Goal: Task Accomplishment & Management: Use online tool/utility

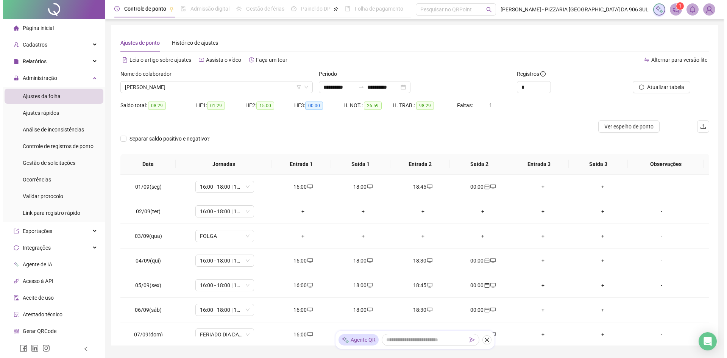
scroll to position [257, 0]
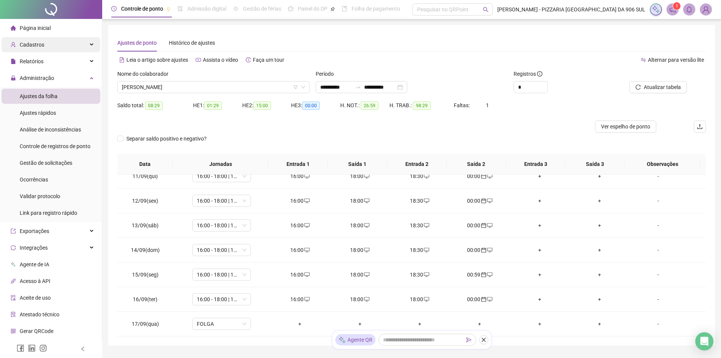
click at [45, 47] on div "Cadastros" at bounding box center [51, 44] width 99 height 15
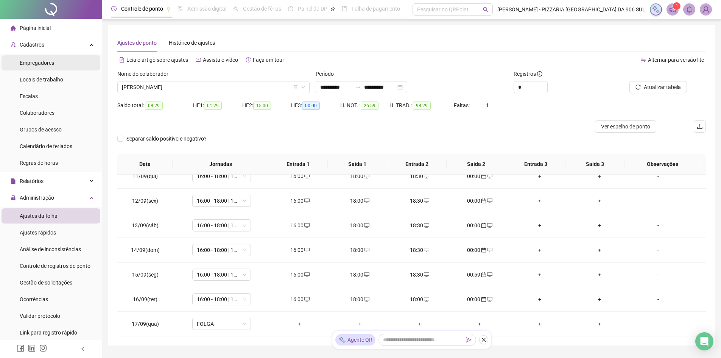
click at [44, 64] on span "Empregadores" at bounding box center [37, 63] width 34 height 6
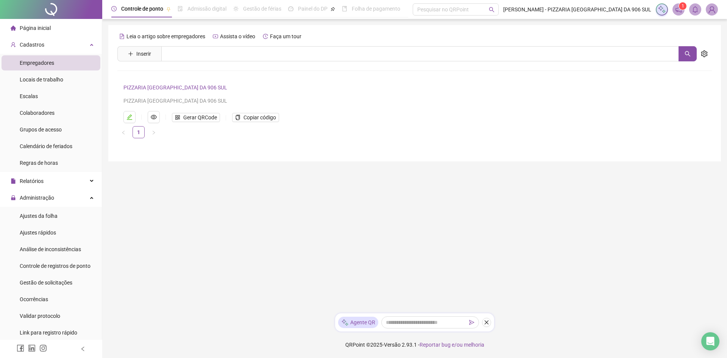
click at [43, 64] on span "Empregadores" at bounding box center [37, 63] width 34 height 6
click at [211, 117] on span "Gerar QRCode" at bounding box center [200, 117] width 34 height 8
click at [183, 87] on link "PIZZARIA [GEOGRAPHIC_DATA] DA 906 SUL" at bounding box center [175, 87] width 104 height 6
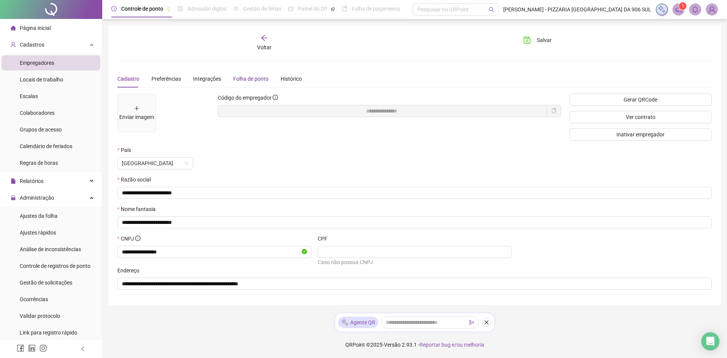
click at [242, 80] on div "Folha de ponto" at bounding box center [250, 79] width 35 height 8
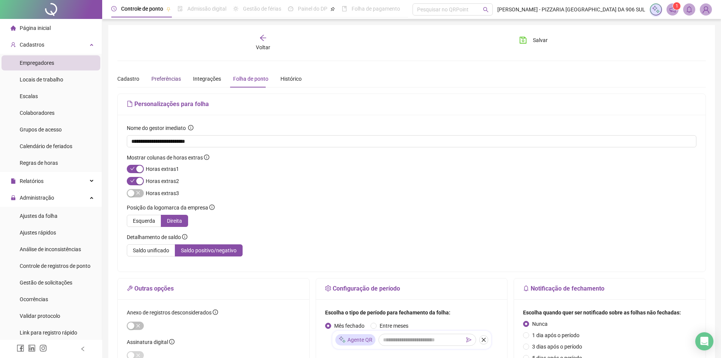
click at [161, 75] on div "Preferências" at bounding box center [166, 79] width 30 height 8
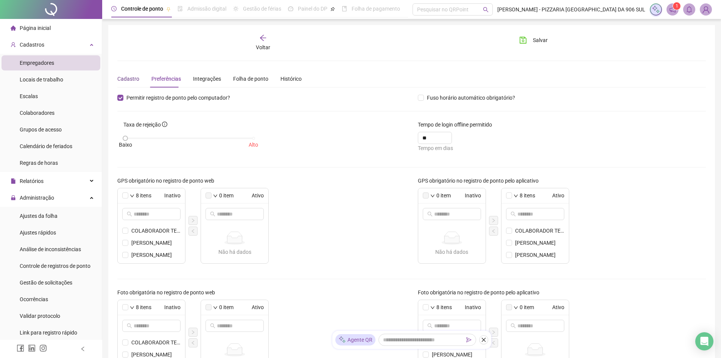
click at [127, 76] on div "Cadastro" at bounding box center [128, 79] width 22 height 8
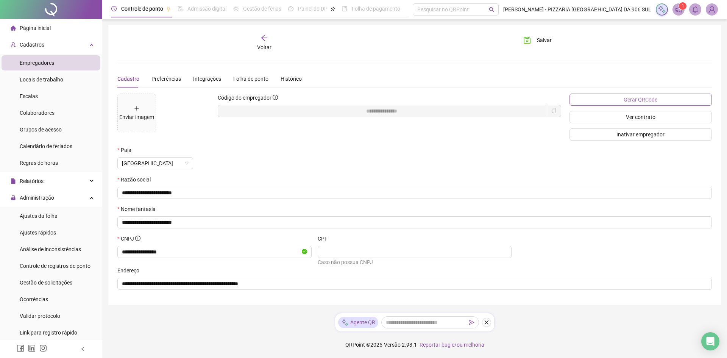
click at [628, 102] on span "Gerar QRCode" at bounding box center [641, 99] width 34 height 8
click at [268, 37] on icon "arrow-left" at bounding box center [264, 38] width 8 height 8
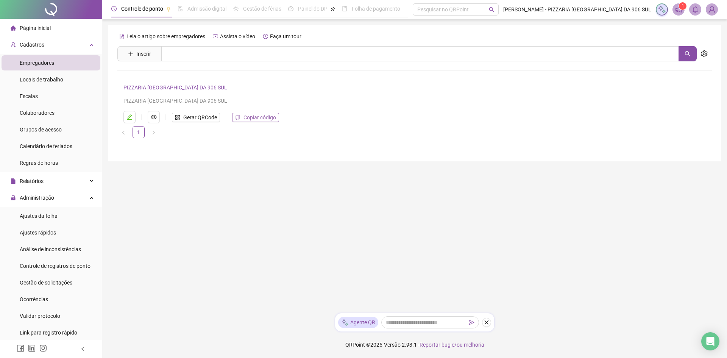
click at [262, 119] on span "Copiar código" at bounding box center [259, 117] width 33 height 8
click at [53, 45] on div "Cadastros" at bounding box center [51, 44] width 99 height 15
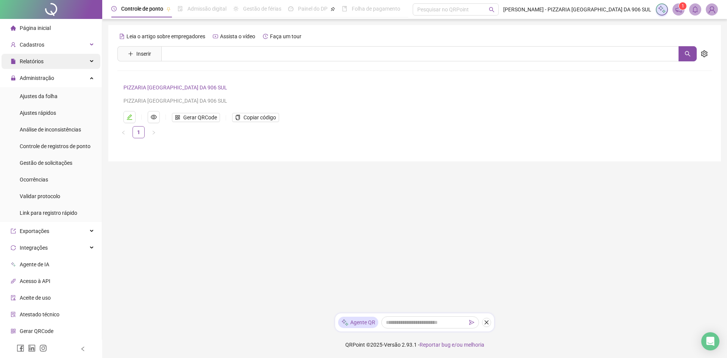
click at [59, 66] on div "Relatórios" at bounding box center [51, 61] width 99 height 15
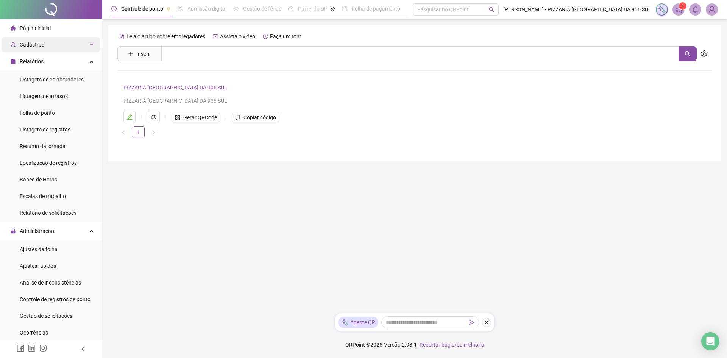
click at [56, 47] on div "Cadastros" at bounding box center [51, 44] width 99 height 15
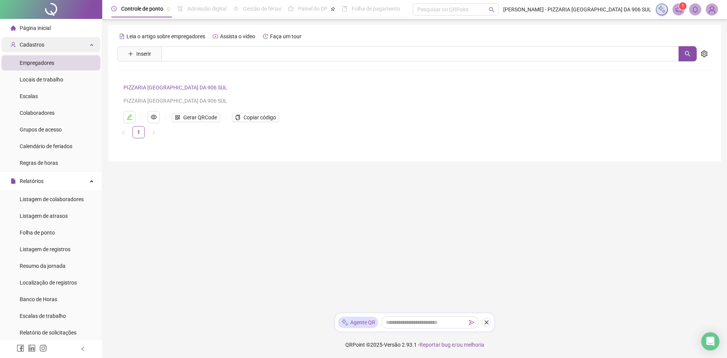
click at [56, 43] on div "Cadastros" at bounding box center [51, 44] width 99 height 15
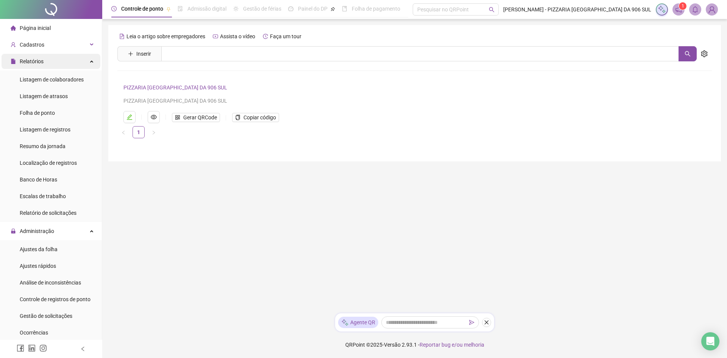
click at [54, 62] on div "Relatórios" at bounding box center [51, 61] width 99 height 15
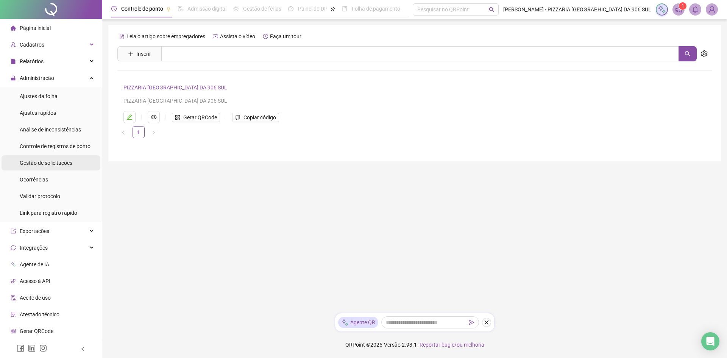
click at [47, 165] on span "Gestão de solicitações" at bounding box center [46, 163] width 53 height 6
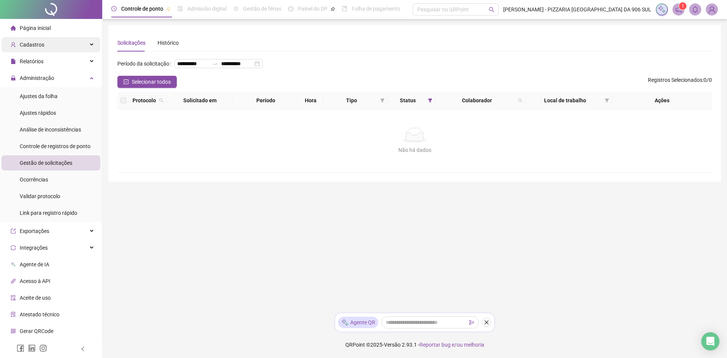
click at [46, 45] on div "Cadastros" at bounding box center [51, 44] width 99 height 15
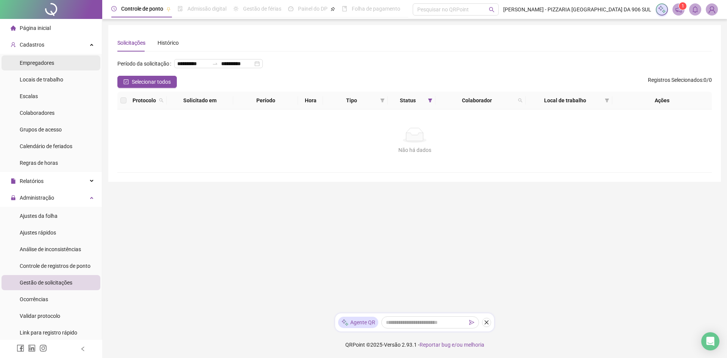
click at [48, 64] on span "Empregadores" at bounding box center [37, 63] width 34 height 6
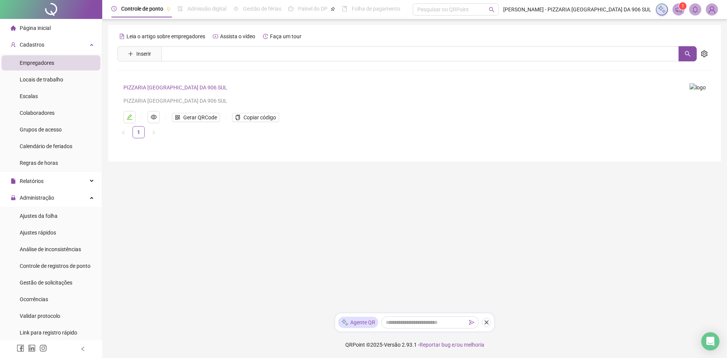
click at [158, 88] on link "PIZZARIA [GEOGRAPHIC_DATA] DA 906 SUL" at bounding box center [175, 87] width 104 height 6
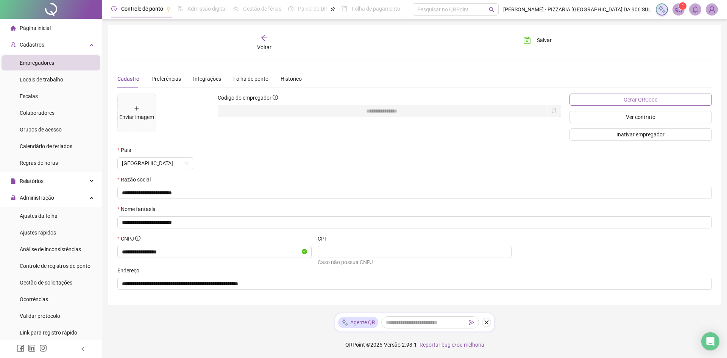
click at [641, 100] on span "Gerar QRCode" at bounding box center [641, 99] width 34 height 8
